Goal: Transaction & Acquisition: Purchase product/service

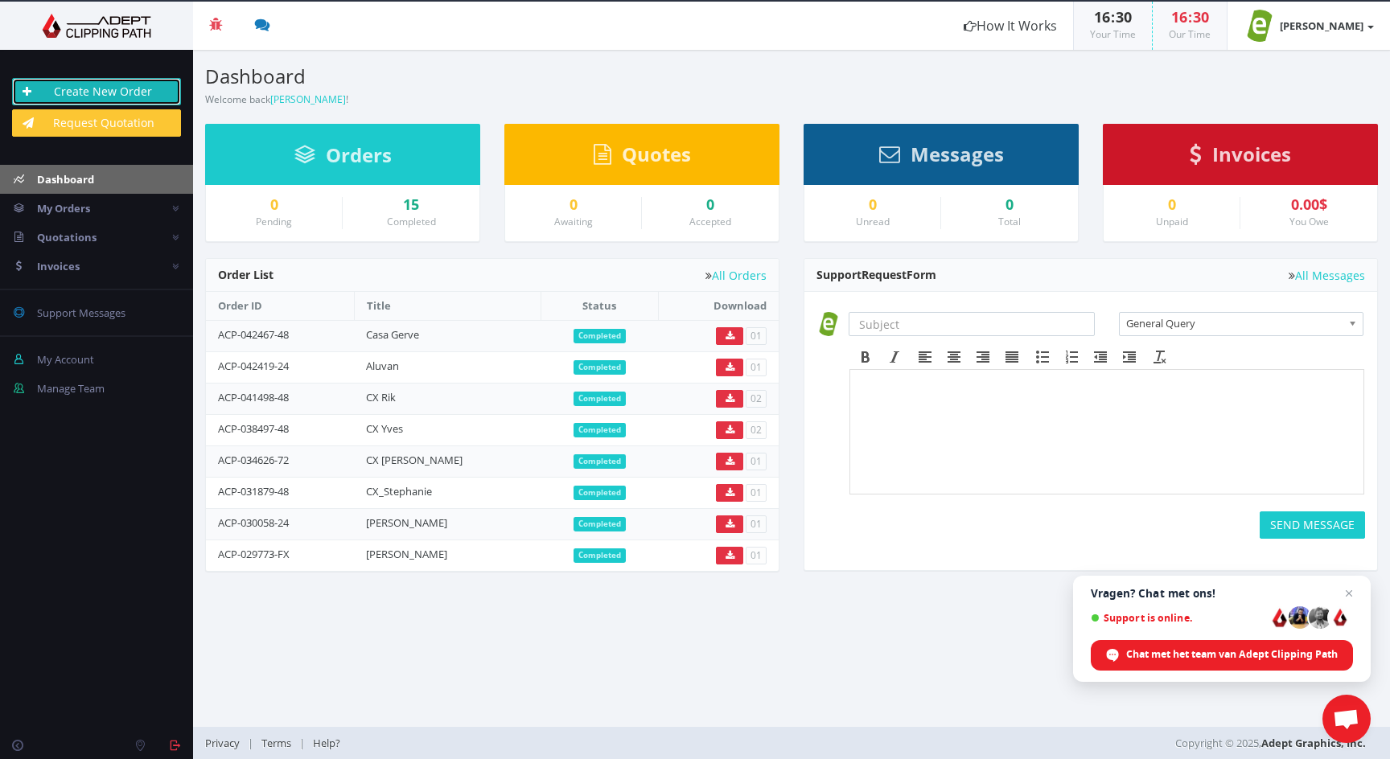
click at [119, 93] on link "Create New Order" at bounding box center [96, 91] width 169 height 27
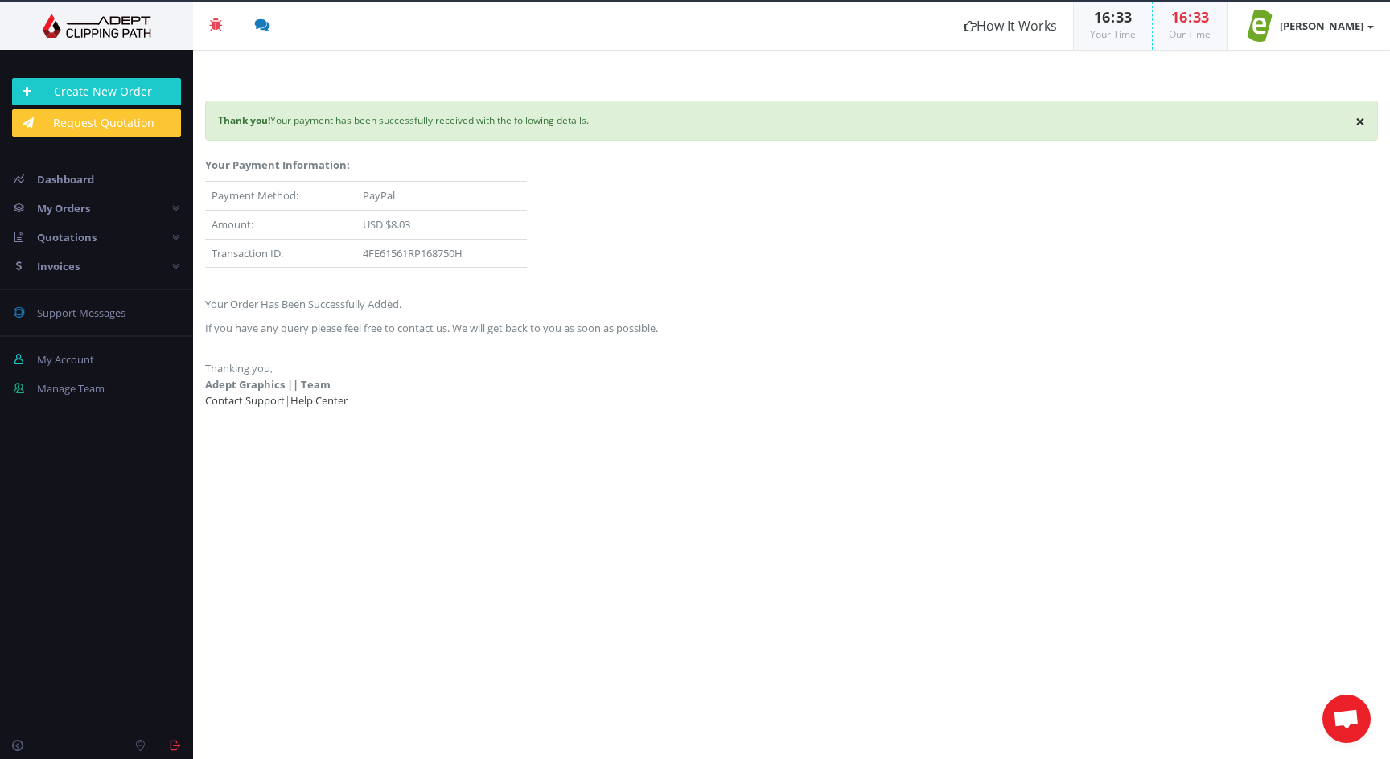
click at [729, 302] on p "Your Order Has Been Successfully Added." at bounding box center [791, 304] width 1173 height 16
drag, startPoint x: 413, startPoint y: 223, endPoint x: 364, endPoint y: 223, distance: 49.1
click at [364, 223] on td "USD $8.03" at bounding box center [441, 225] width 170 height 29
click at [84, 178] on span "Dashboard" at bounding box center [65, 179] width 57 height 14
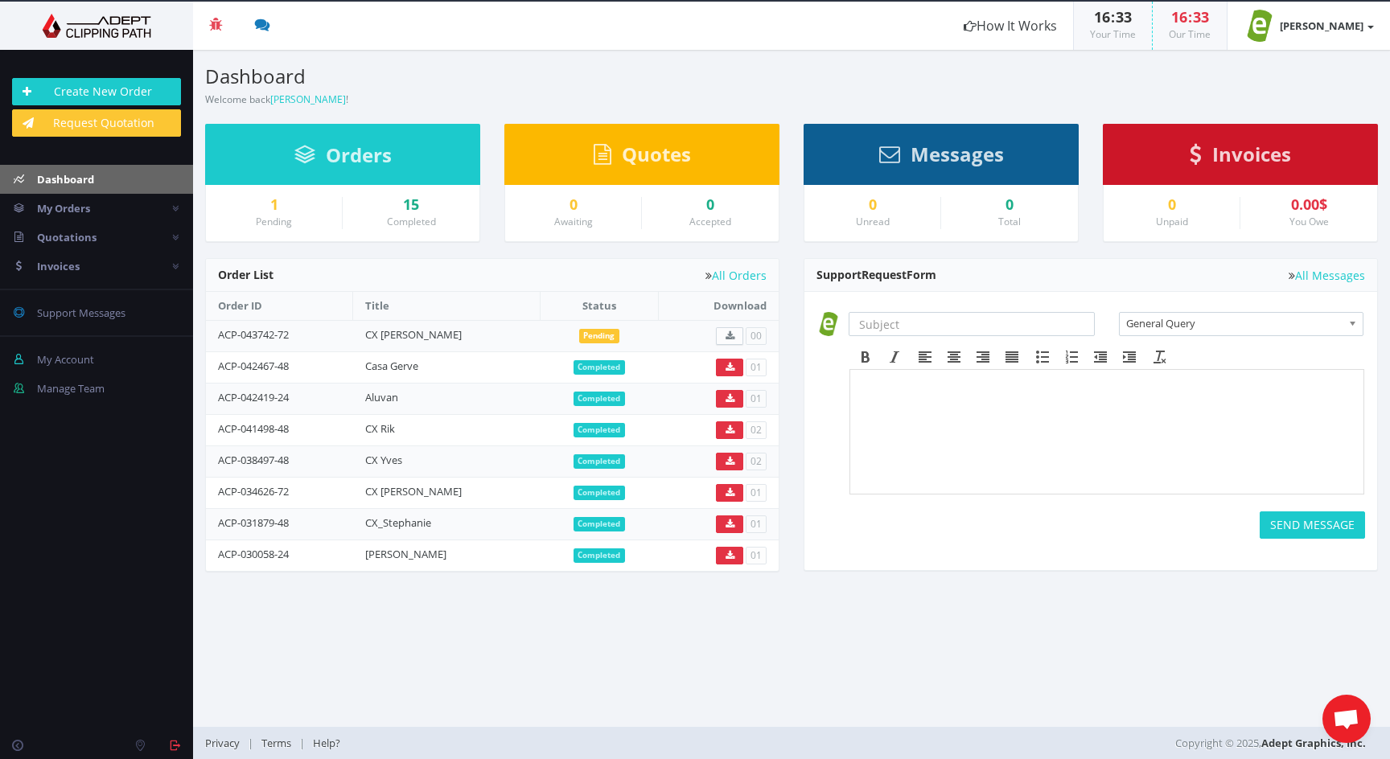
click at [314, 335] on td "ACP-043742-72" at bounding box center [279, 335] width 147 height 31
click at [590, 342] on td "Pending" at bounding box center [599, 335] width 118 height 31
click at [149, 196] on link "My Orders" at bounding box center [96, 208] width 193 height 29
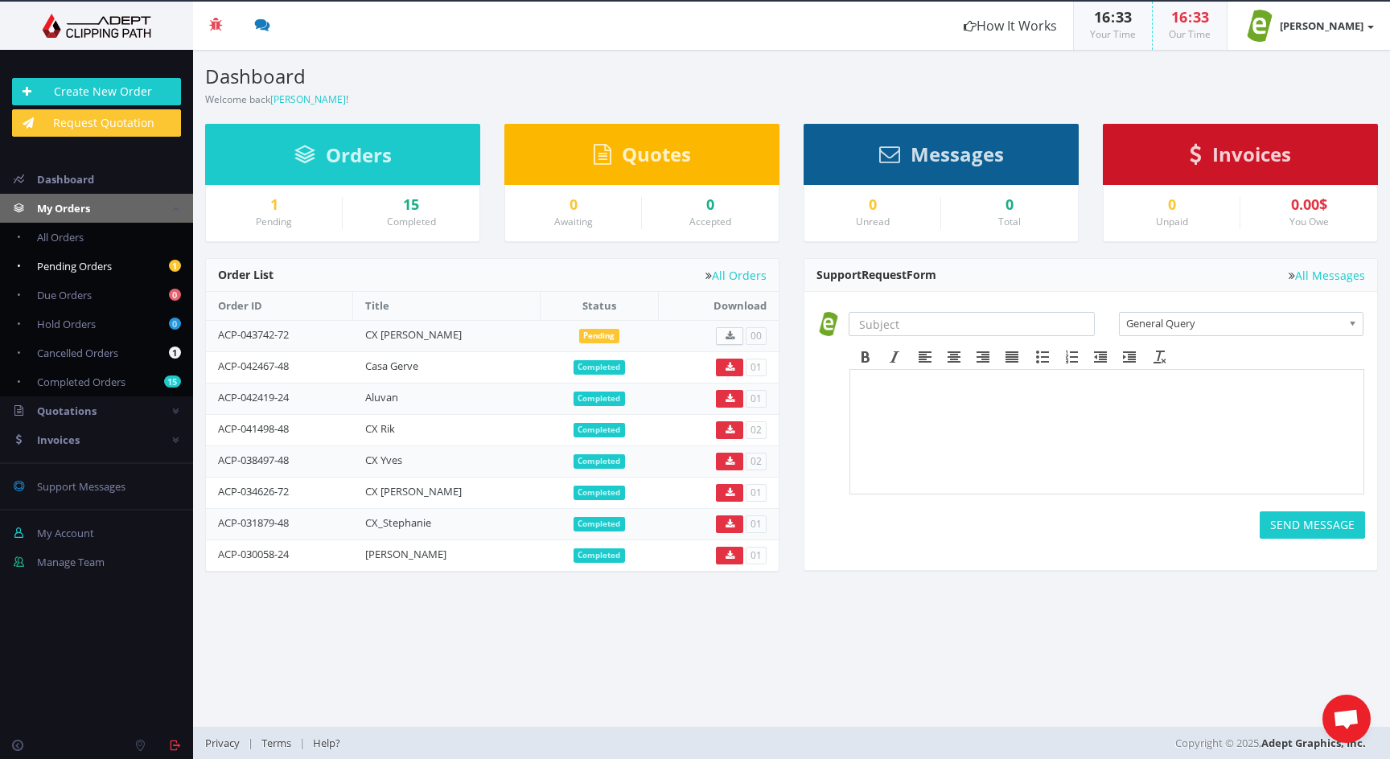
click at [125, 266] on link "1 Pending Orders" at bounding box center [96, 266] width 193 height 29
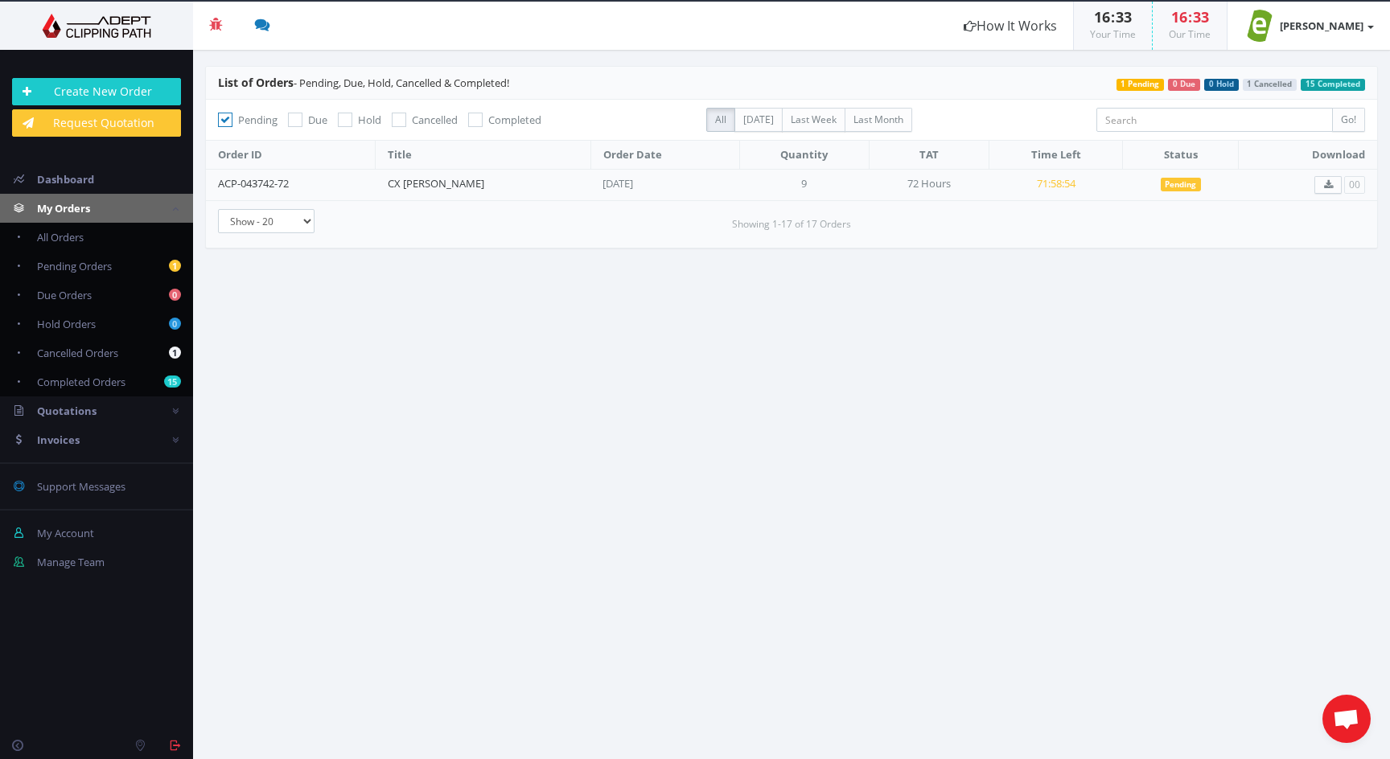
click at [590, 178] on td "[DATE]" at bounding box center [665, 184] width 150 height 31
